Goal: Task Accomplishment & Management: Complete application form

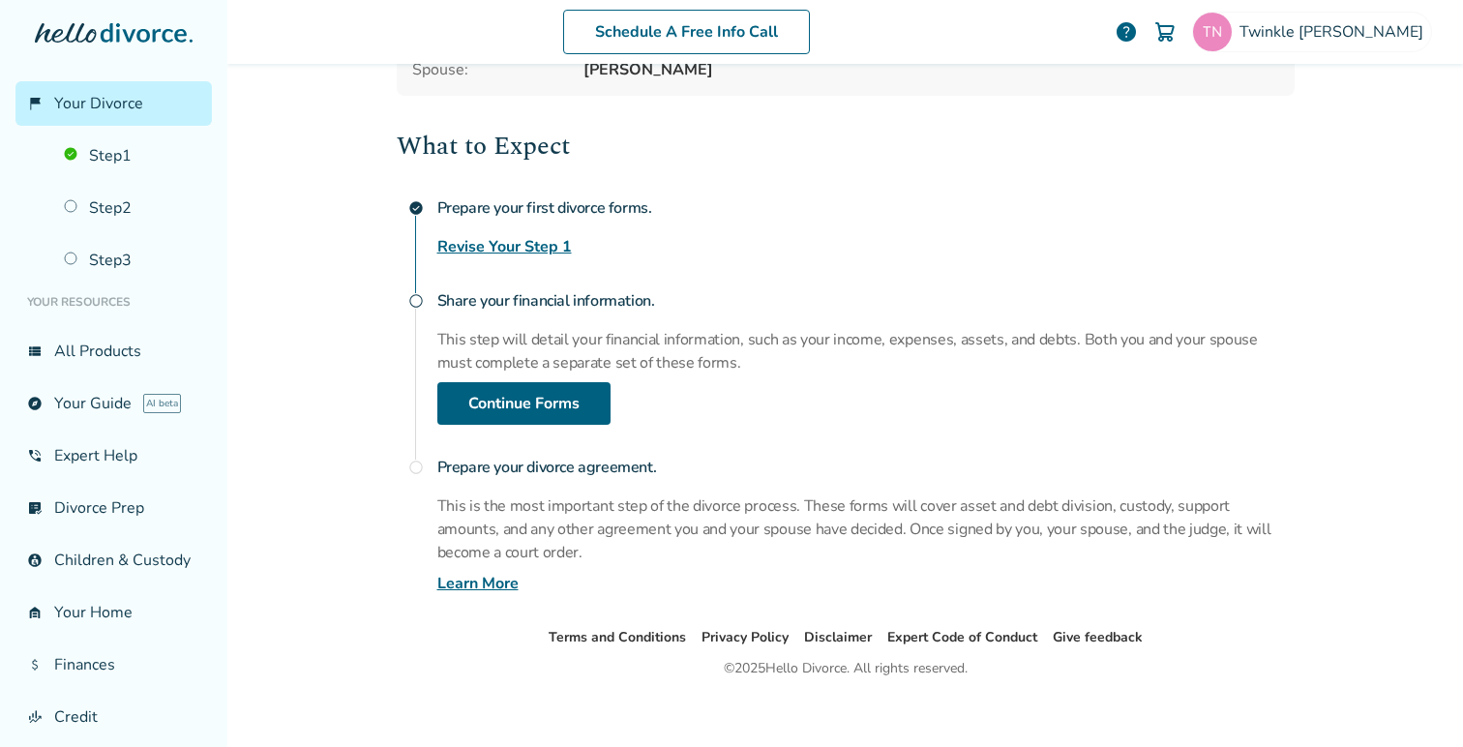
scroll to position [244, 0]
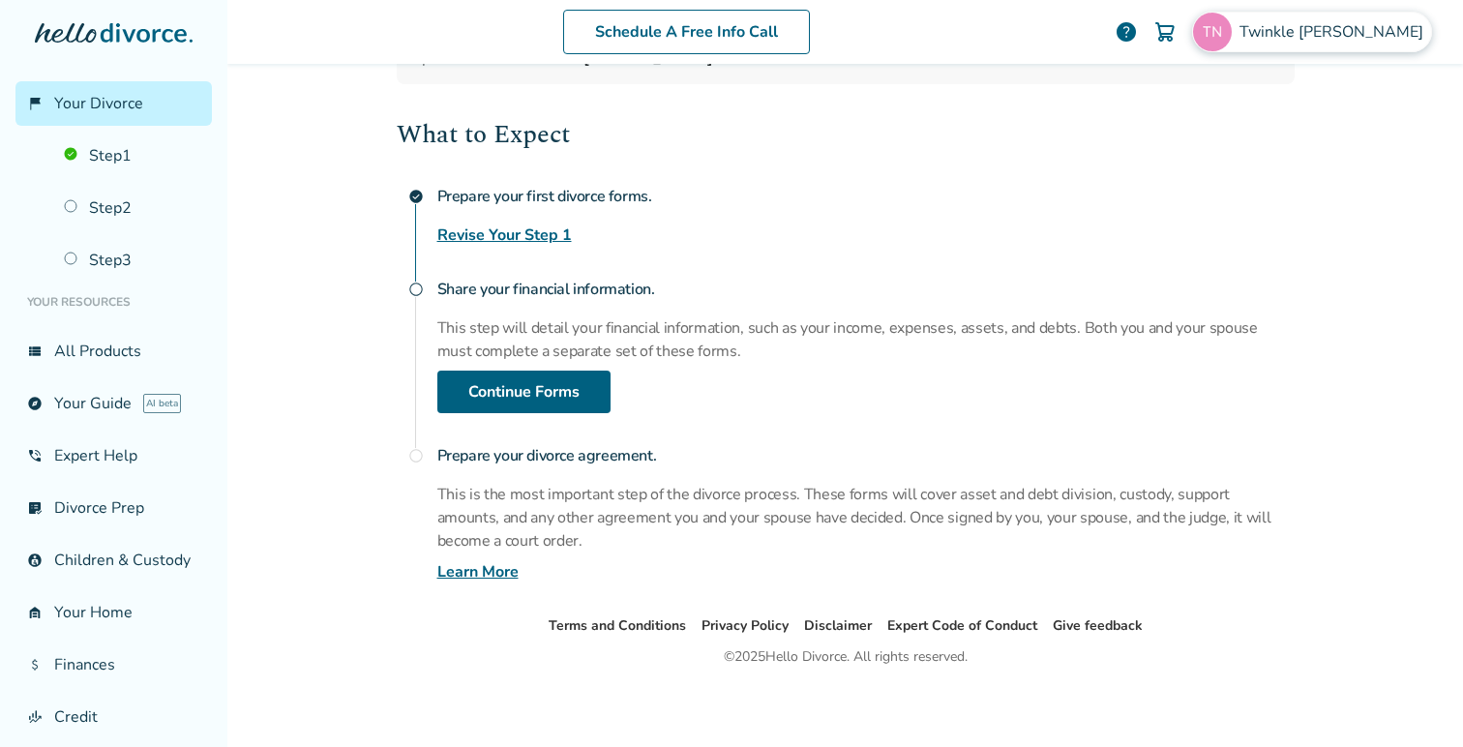
click at [1360, 31] on span "Twinkle Nawani" at bounding box center [1335, 31] width 192 height 21
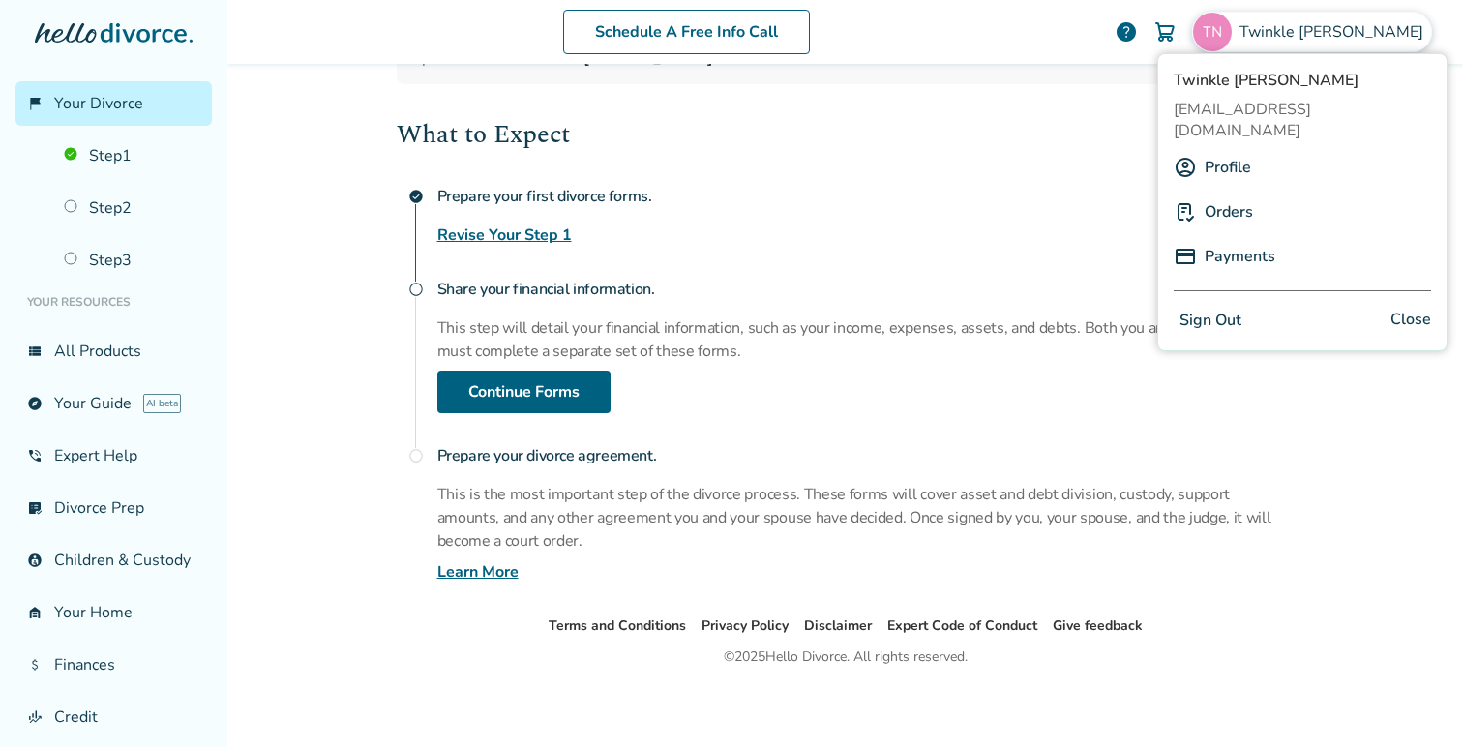
click at [1226, 307] on button "Sign Out" at bounding box center [1211, 321] width 74 height 28
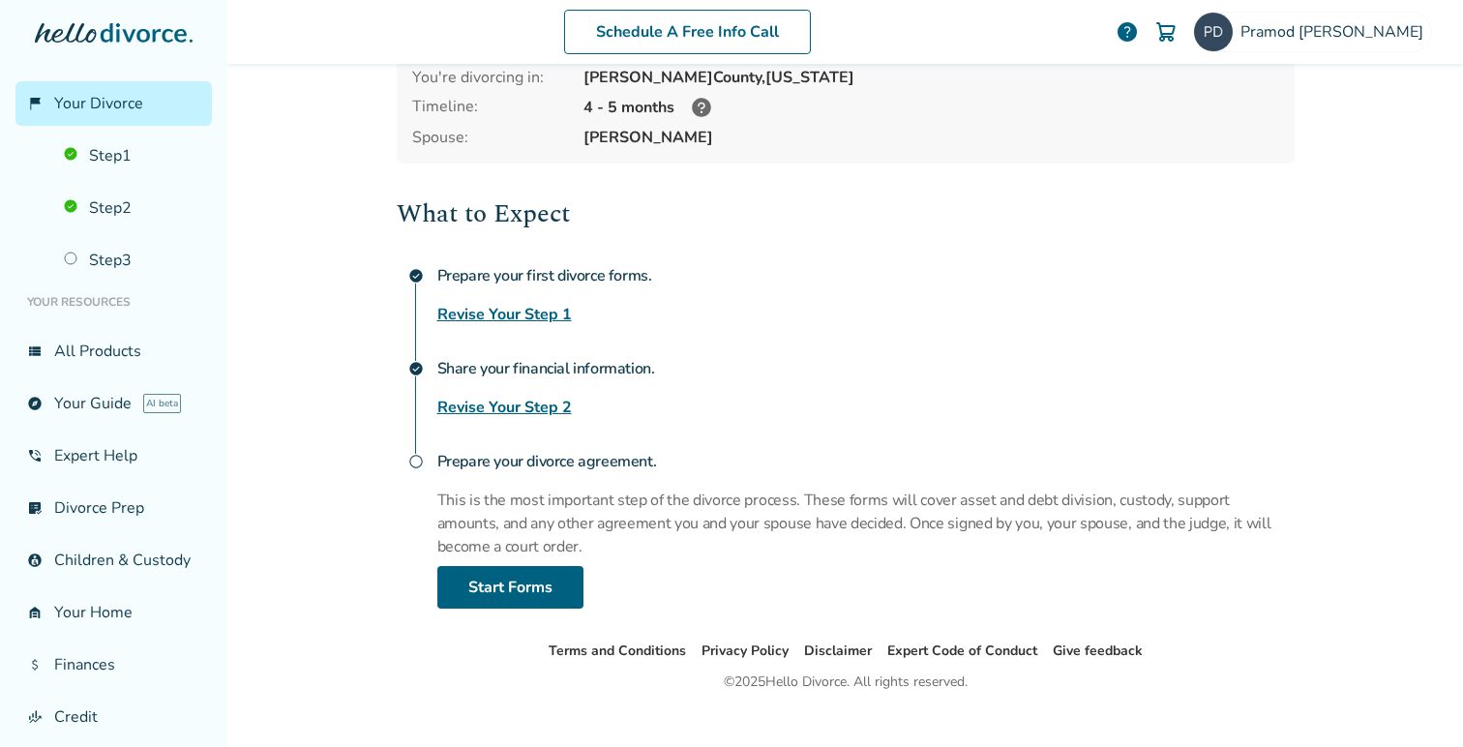
scroll to position [166, 0]
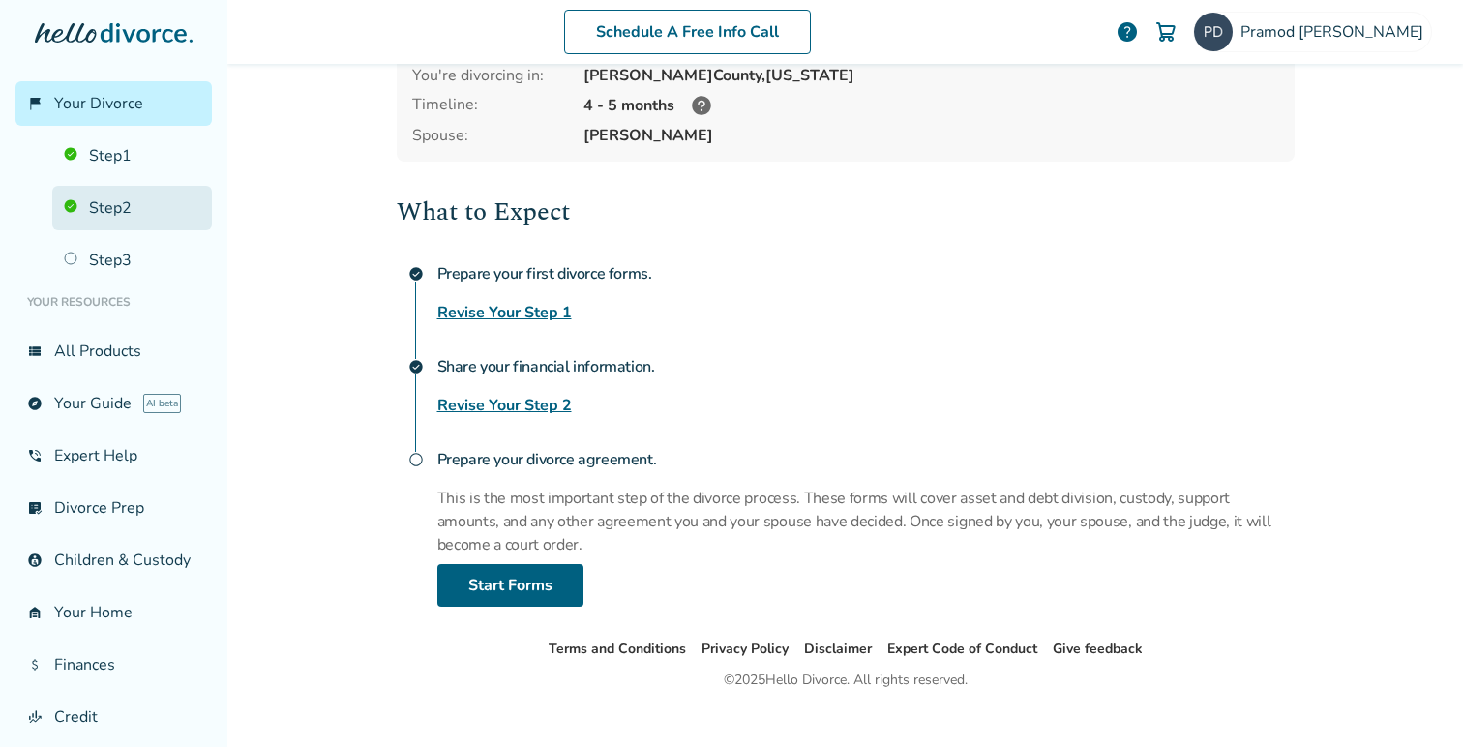
click at [108, 204] on link "Step 2" at bounding box center [132, 208] width 160 height 45
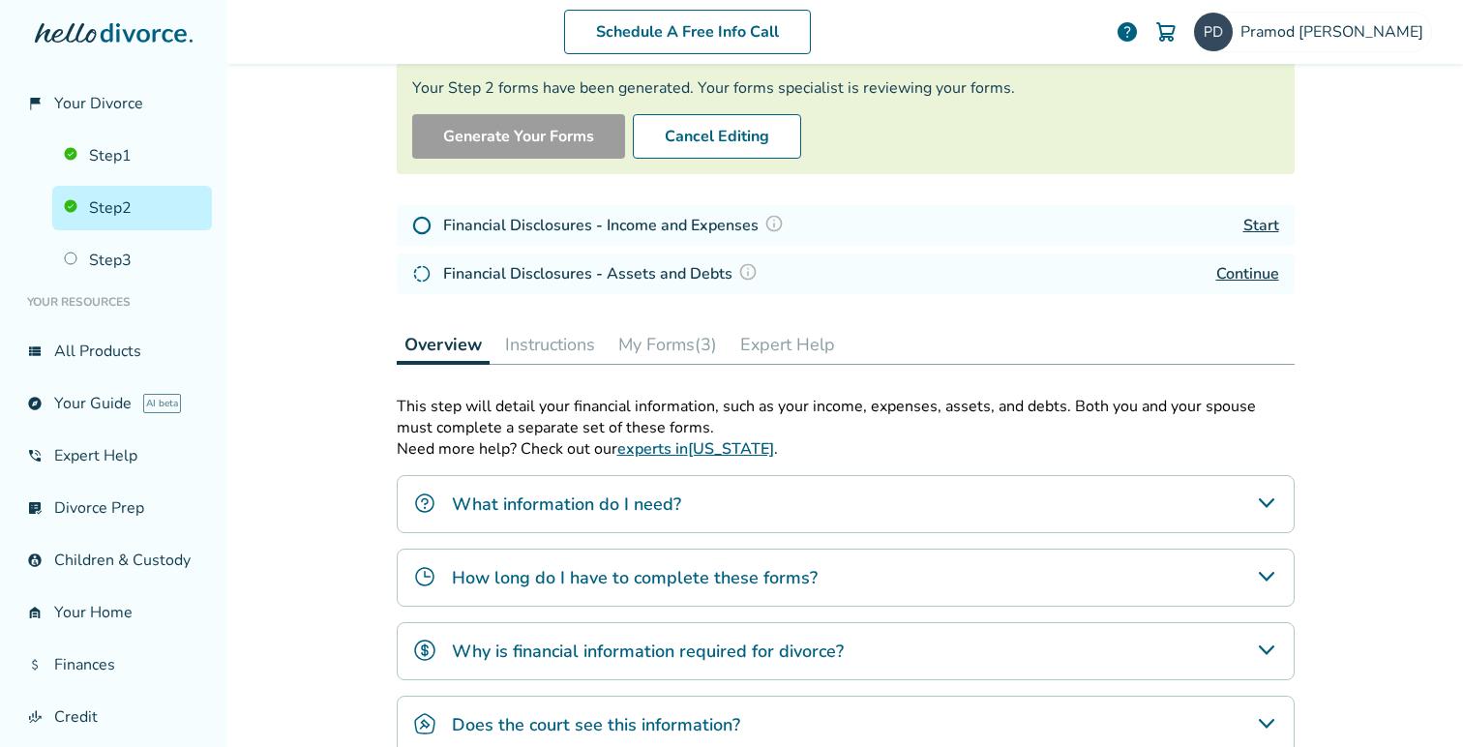
scroll to position [95, 0]
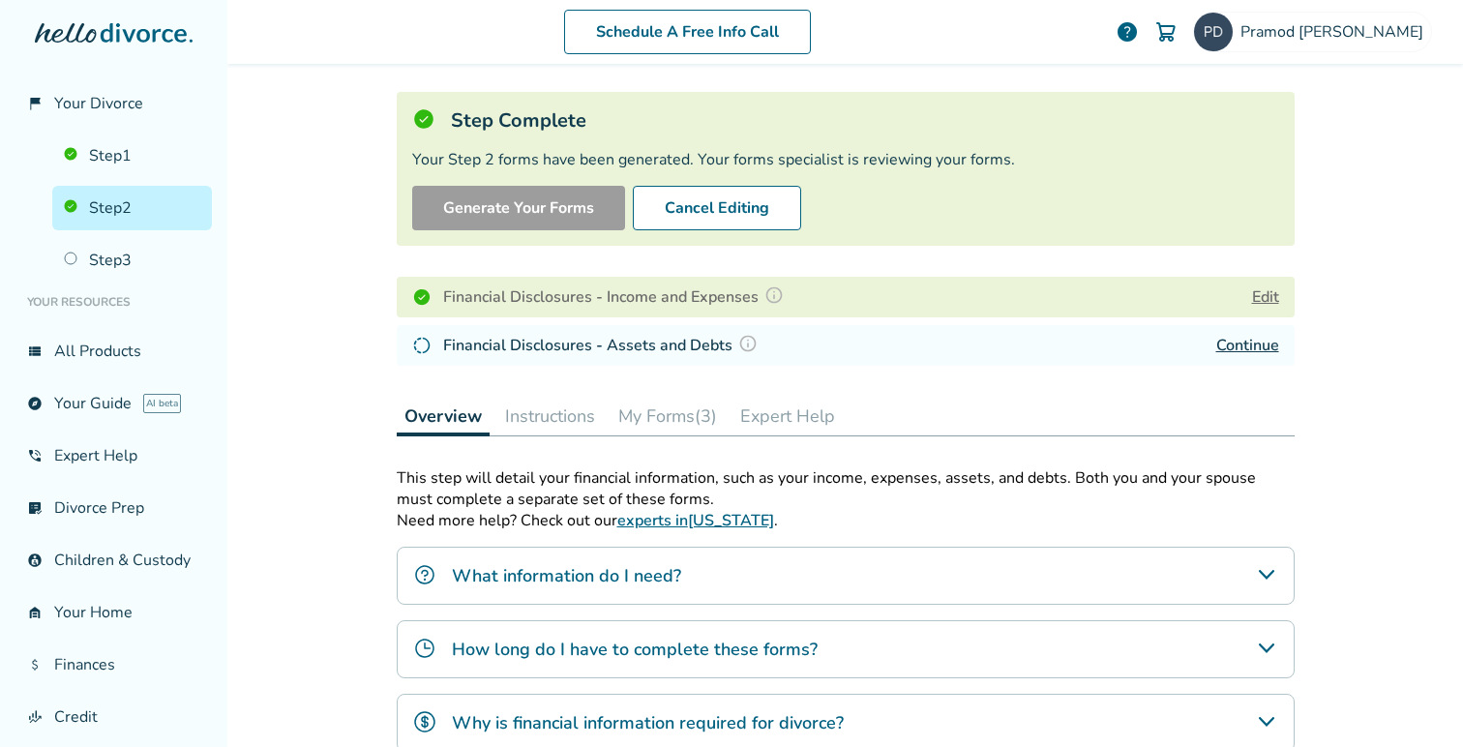
click at [1260, 295] on button "Edit" at bounding box center [1265, 296] width 27 height 23
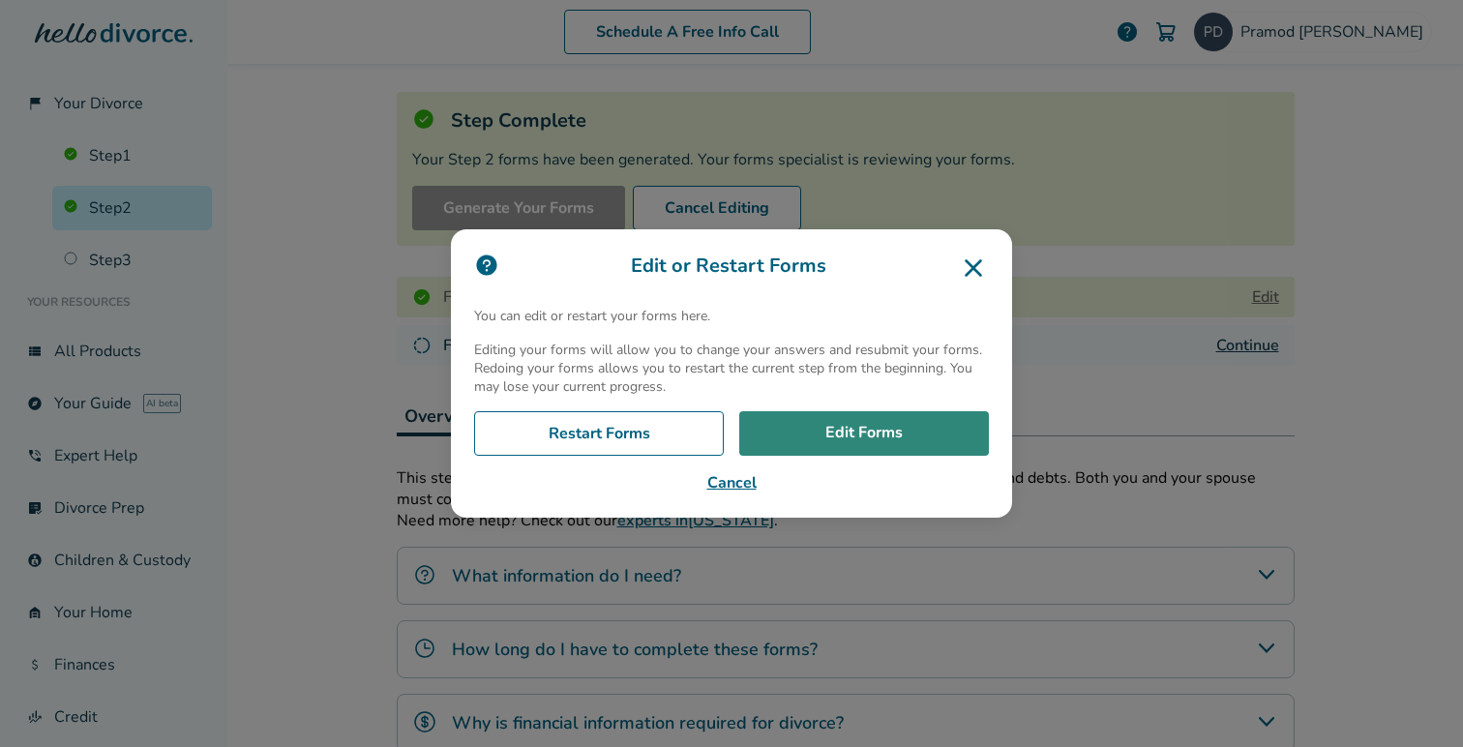
click at [830, 435] on link "Edit Forms" at bounding box center [864, 433] width 250 height 45
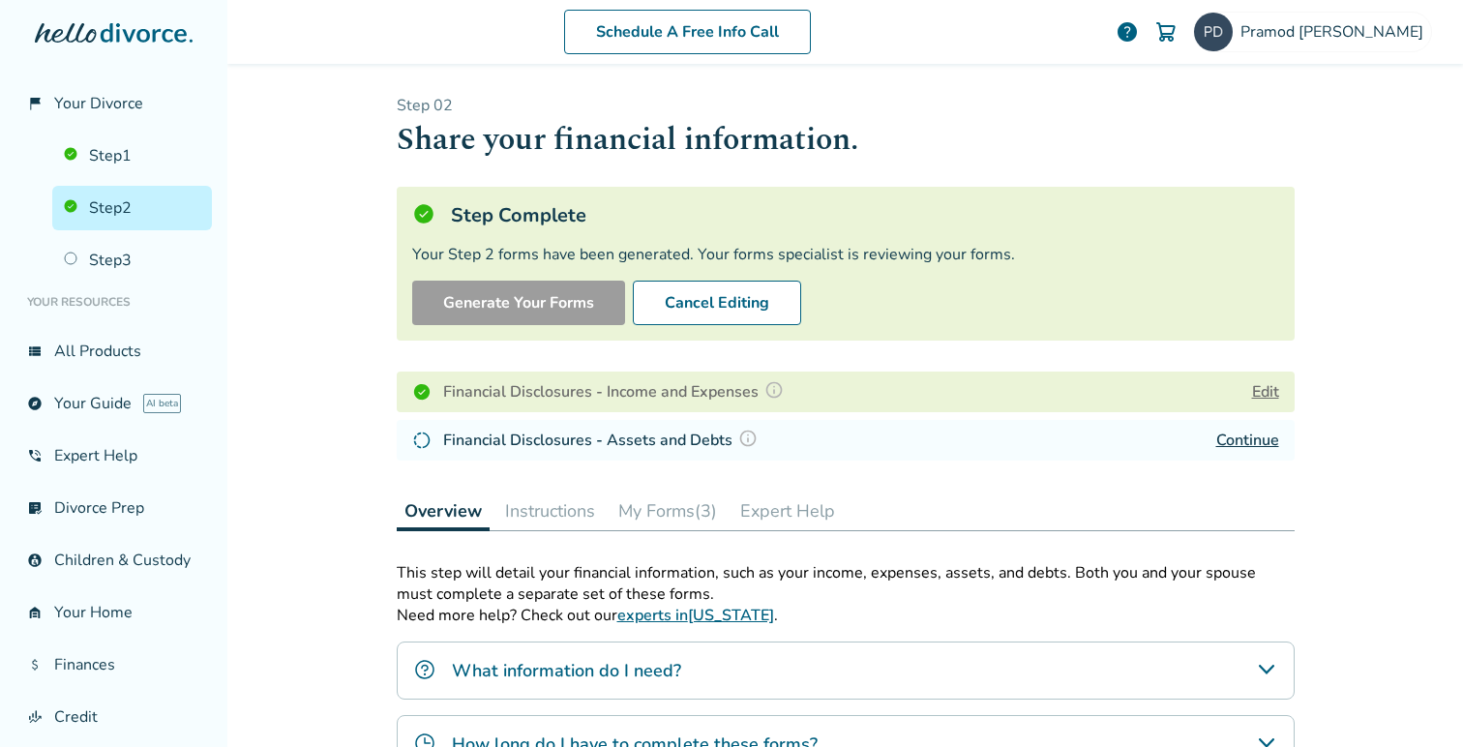
click at [1252, 440] on link "Continue" at bounding box center [1247, 440] width 63 height 21
